Goal: Task Accomplishment & Management: Manage account settings

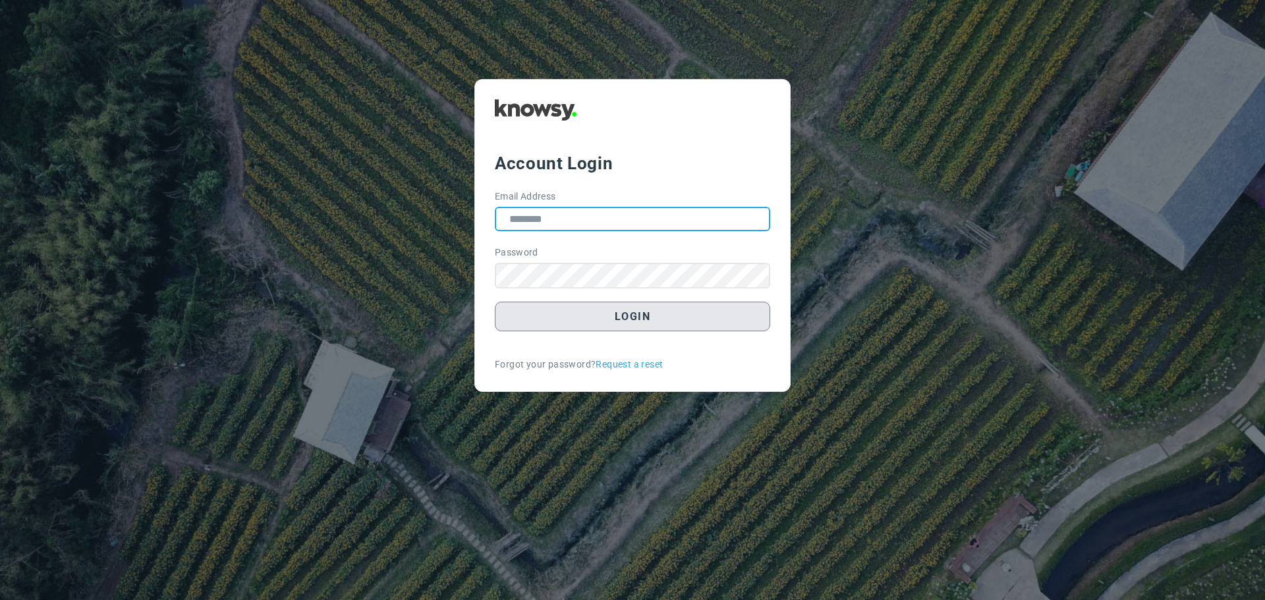
type input "**********"
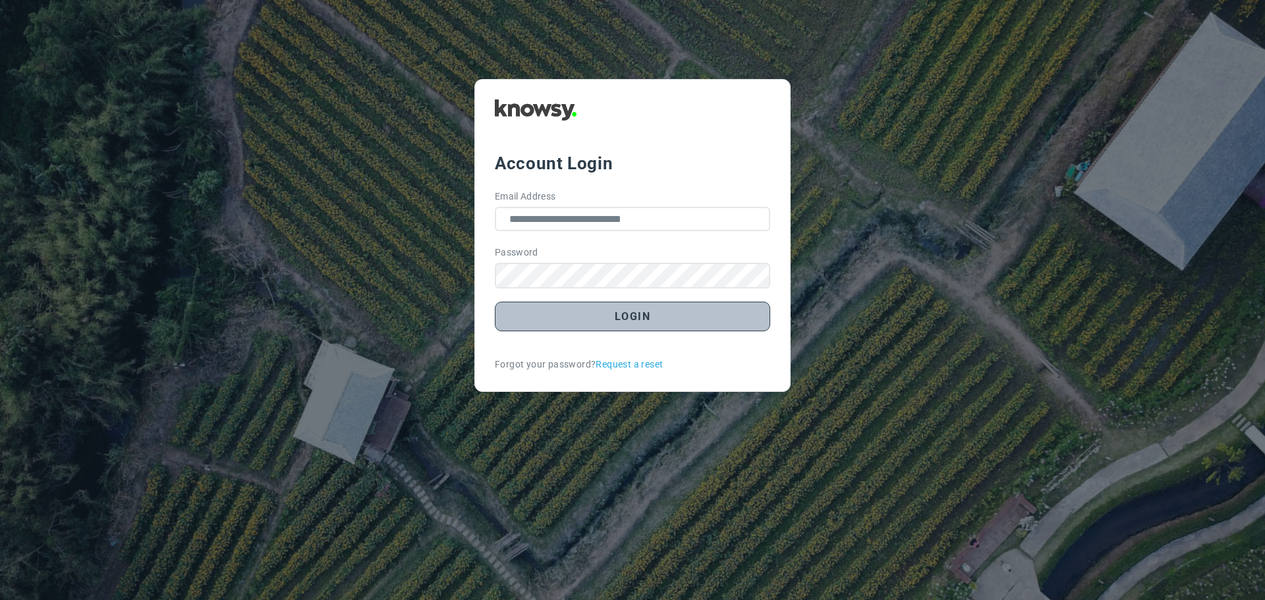
click at [637, 308] on button "Login" at bounding box center [632, 317] width 275 height 30
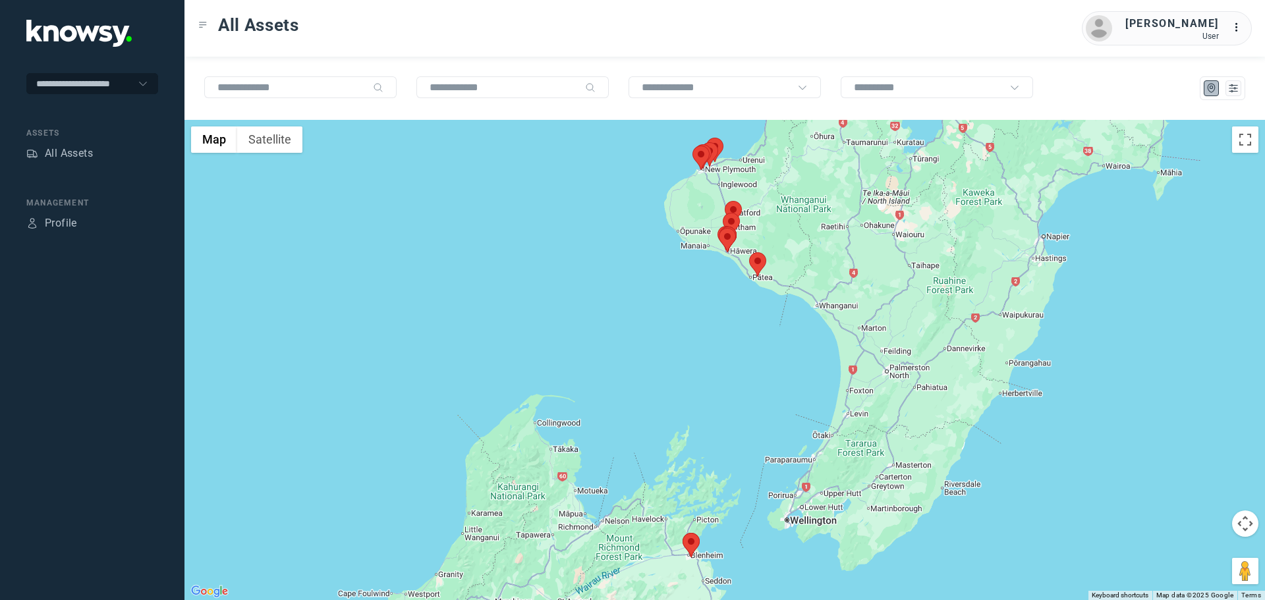
click at [683, 533] on area at bounding box center [683, 533] width 0 height 0
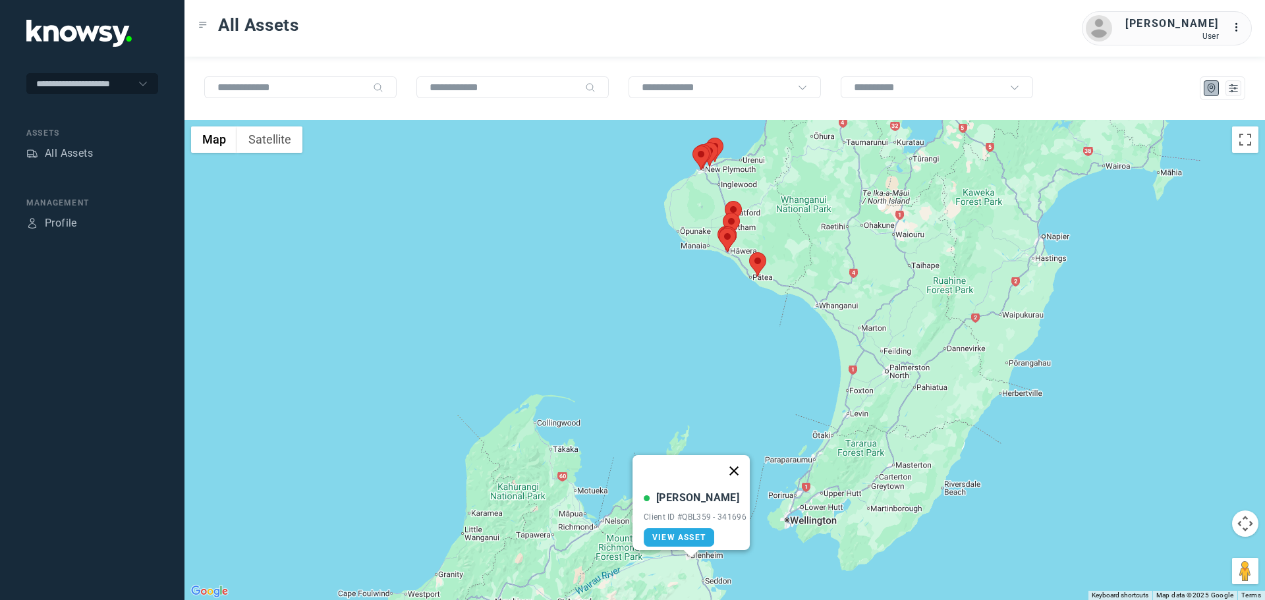
click at [741, 465] on button "Close" at bounding box center [734, 471] width 32 height 32
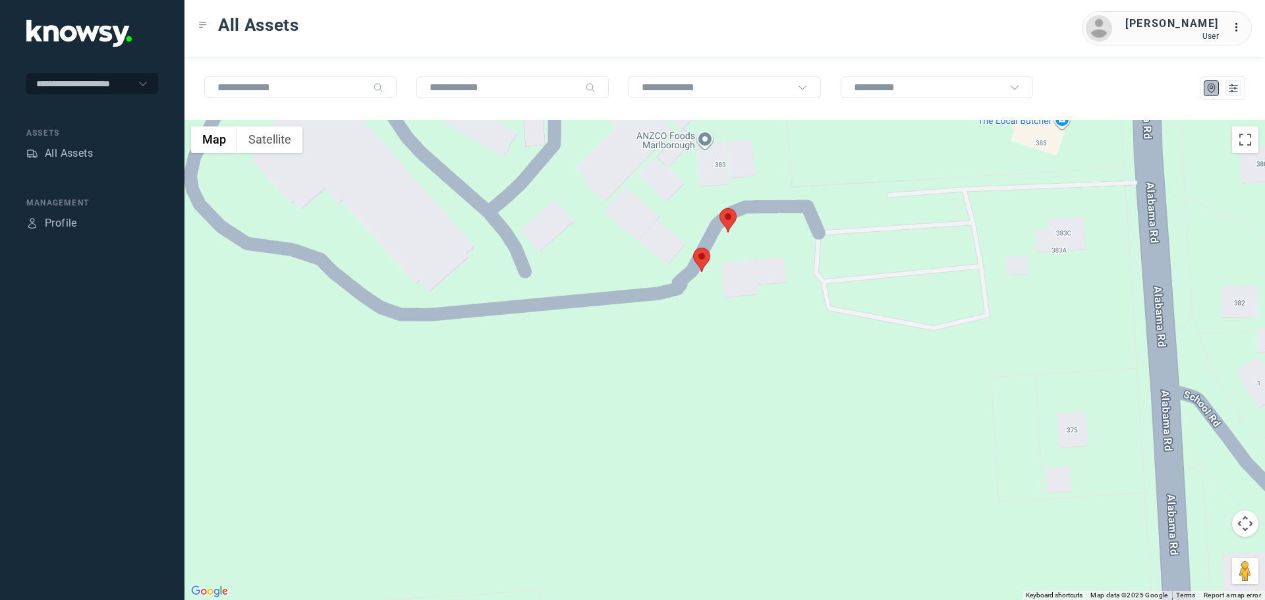
click at [720, 208] on area at bounding box center [720, 208] width 0 height 0
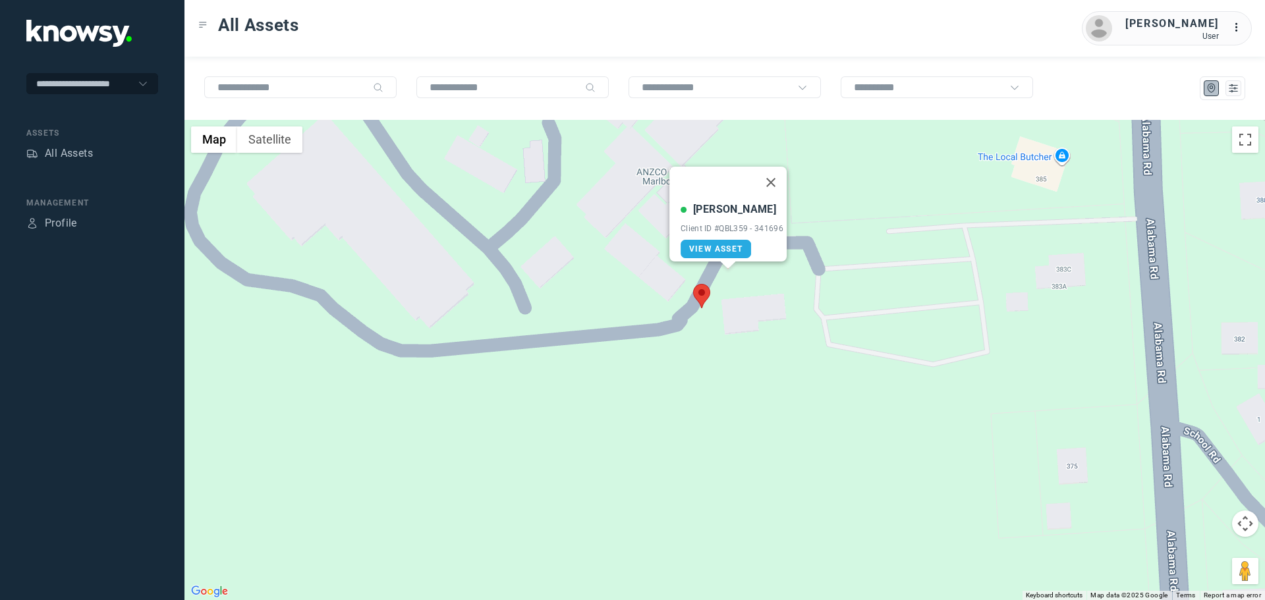
click at [693, 284] on area at bounding box center [693, 284] width 0 height 0
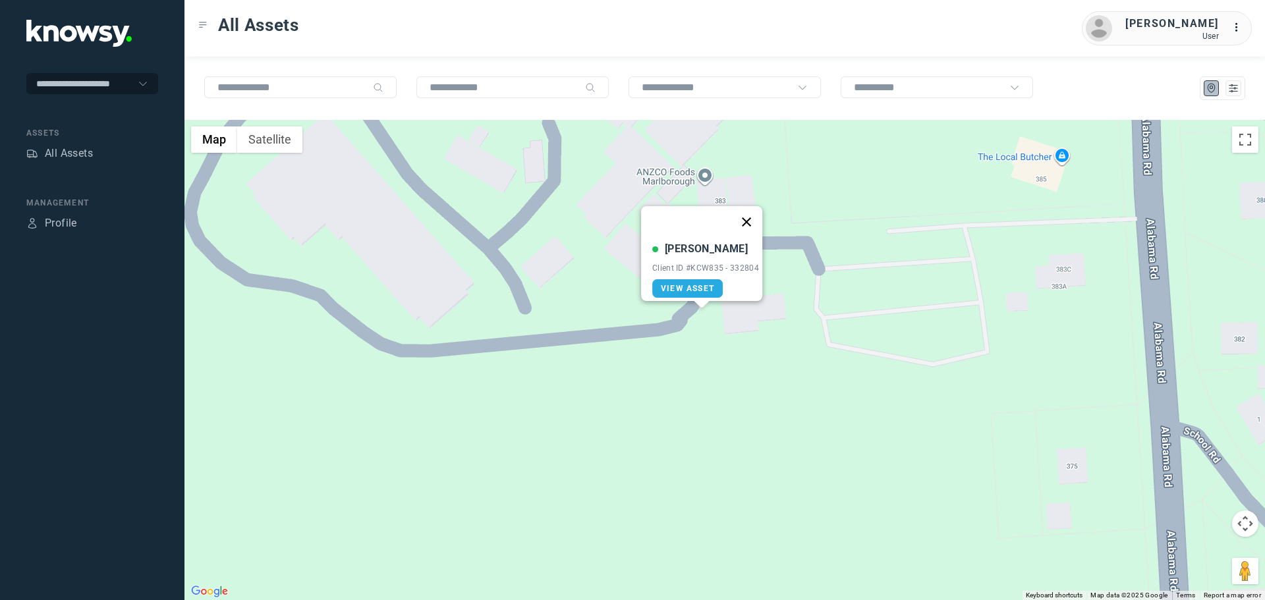
click at [754, 221] on button "Close" at bounding box center [747, 222] width 32 height 32
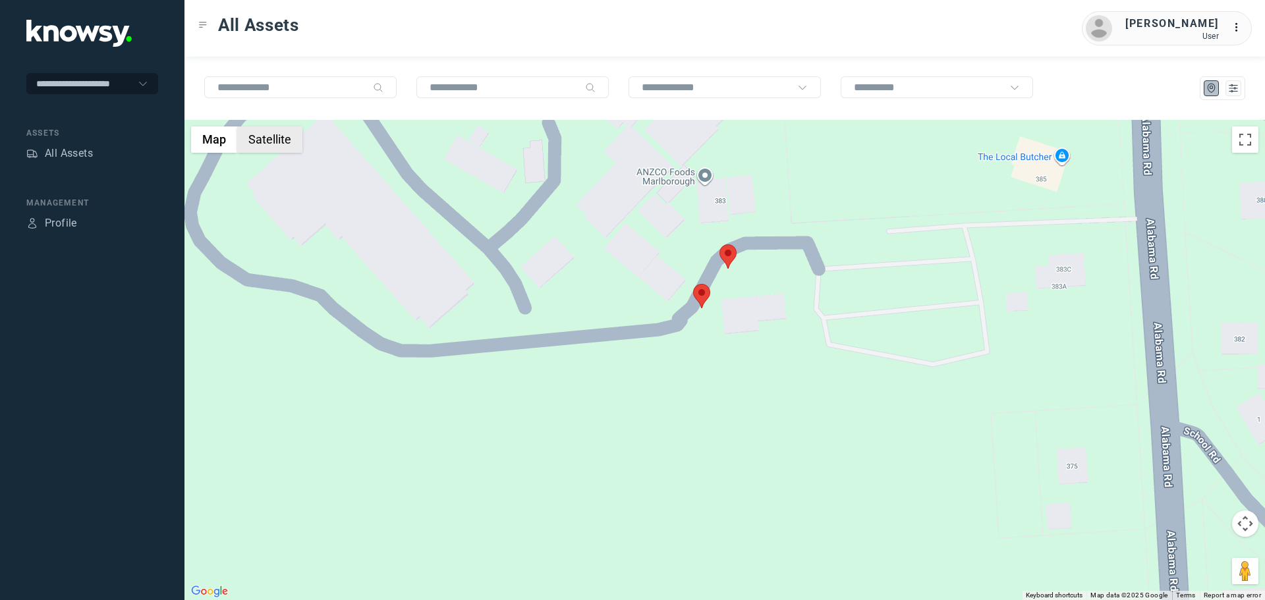
click at [277, 143] on button "Satellite" at bounding box center [269, 140] width 65 height 26
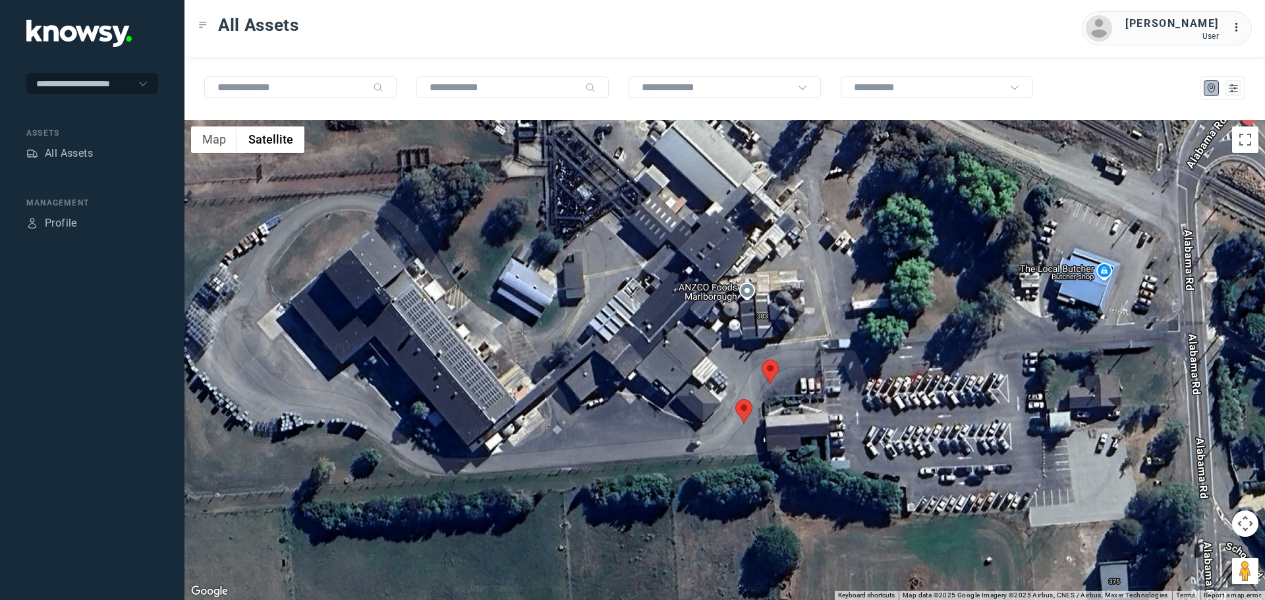
drag, startPoint x: 675, startPoint y: 344, endPoint x: 716, endPoint y: 451, distance: 114.9
click at [716, 451] on div at bounding box center [725, 360] width 1081 height 480
click at [78, 149] on div "All Assets" at bounding box center [69, 154] width 48 height 16
